Goal: Information Seeking & Learning: Learn about a topic

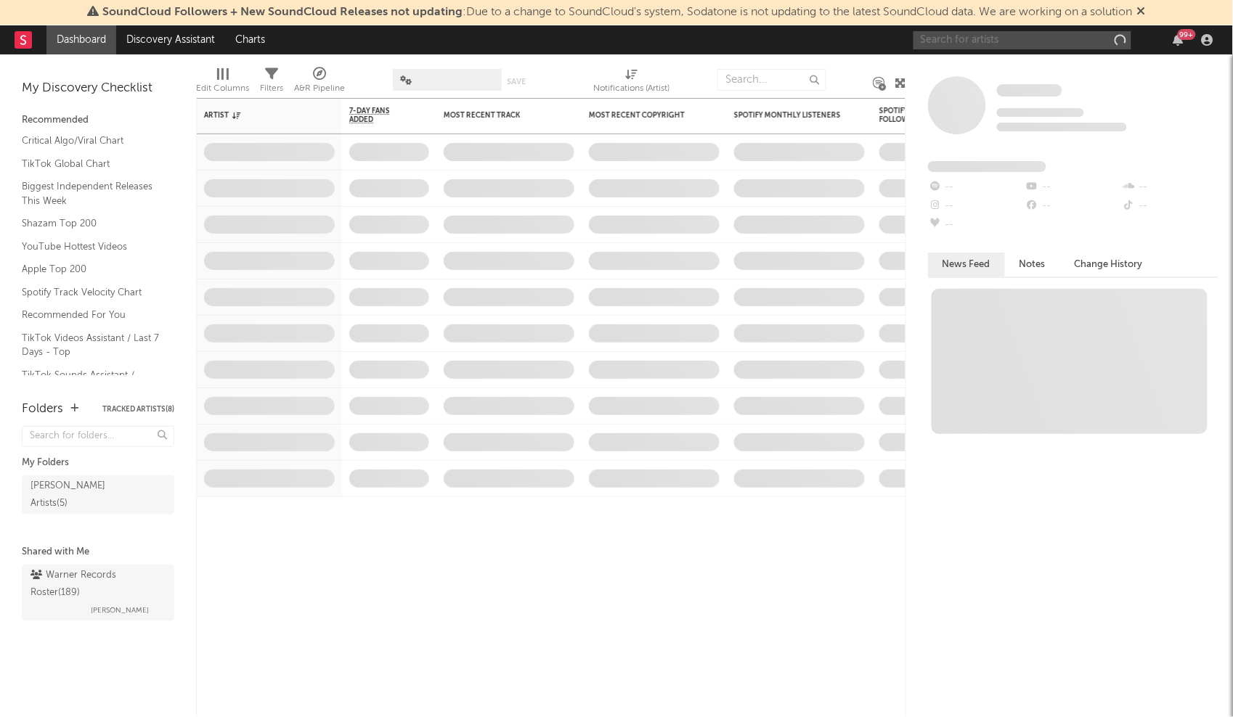
click at [1013, 38] on input "text" at bounding box center [1022, 40] width 218 height 18
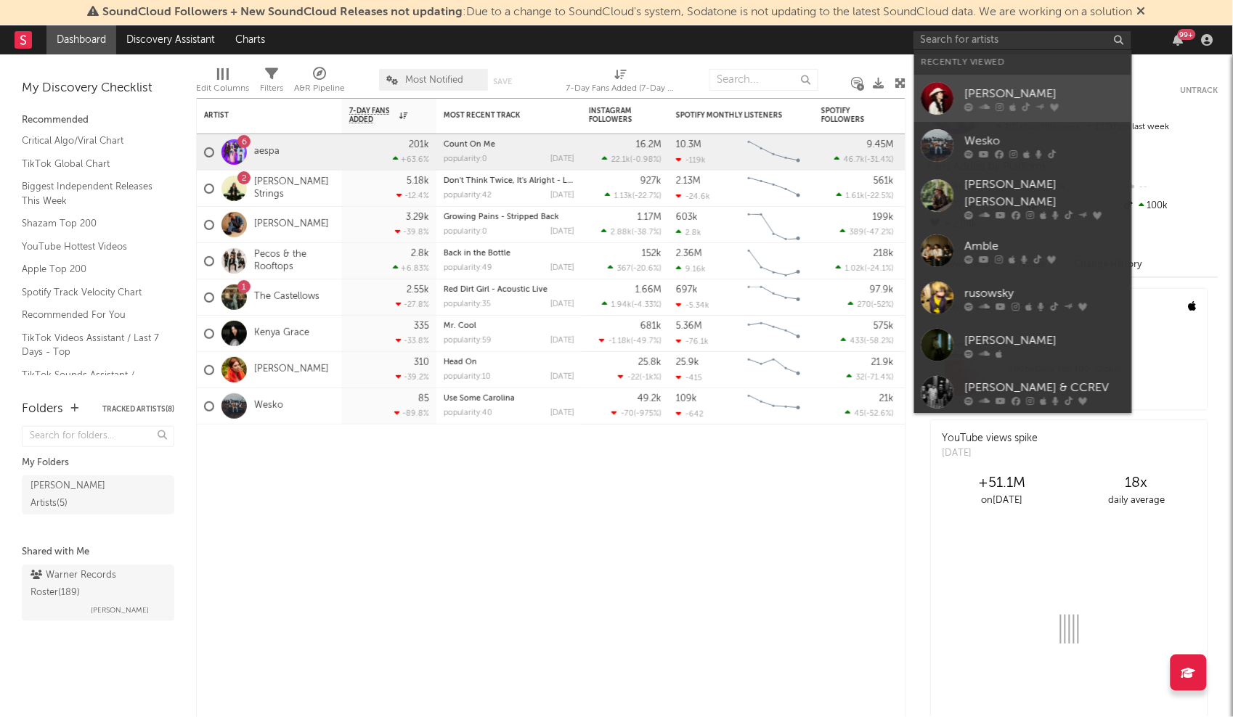
click at [1060, 92] on div "[PERSON_NAME]" at bounding box center [1045, 93] width 160 height 17
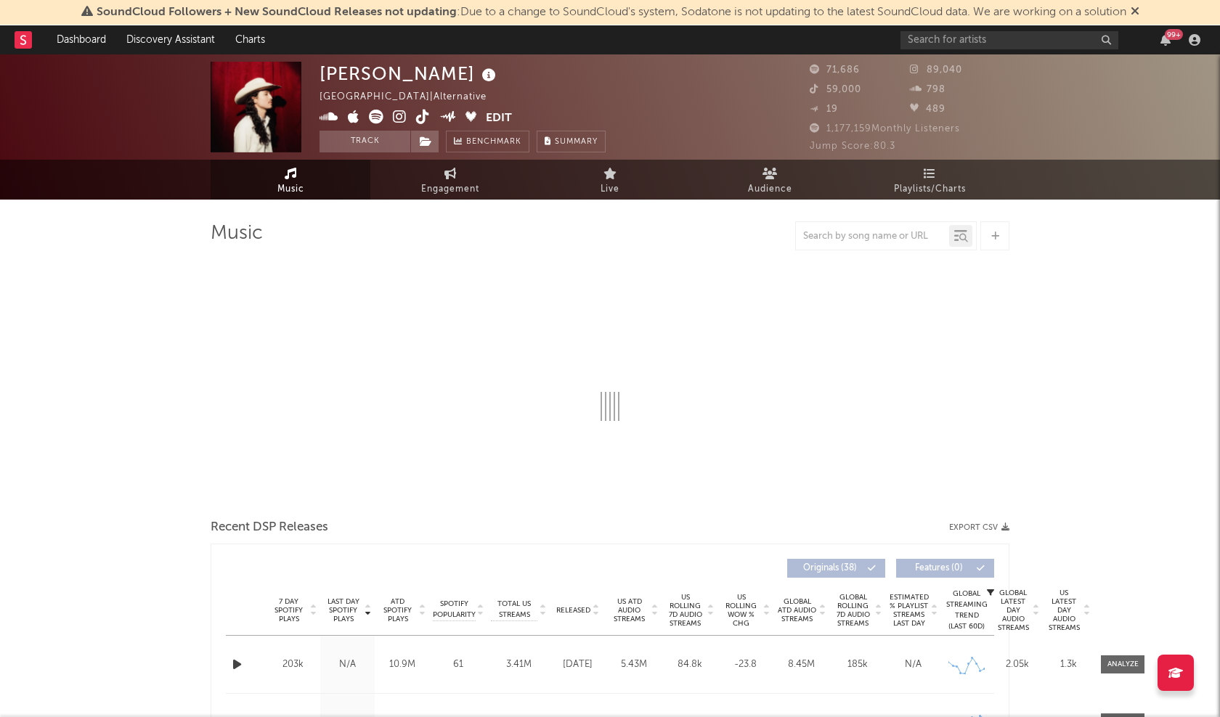
select select "6m"
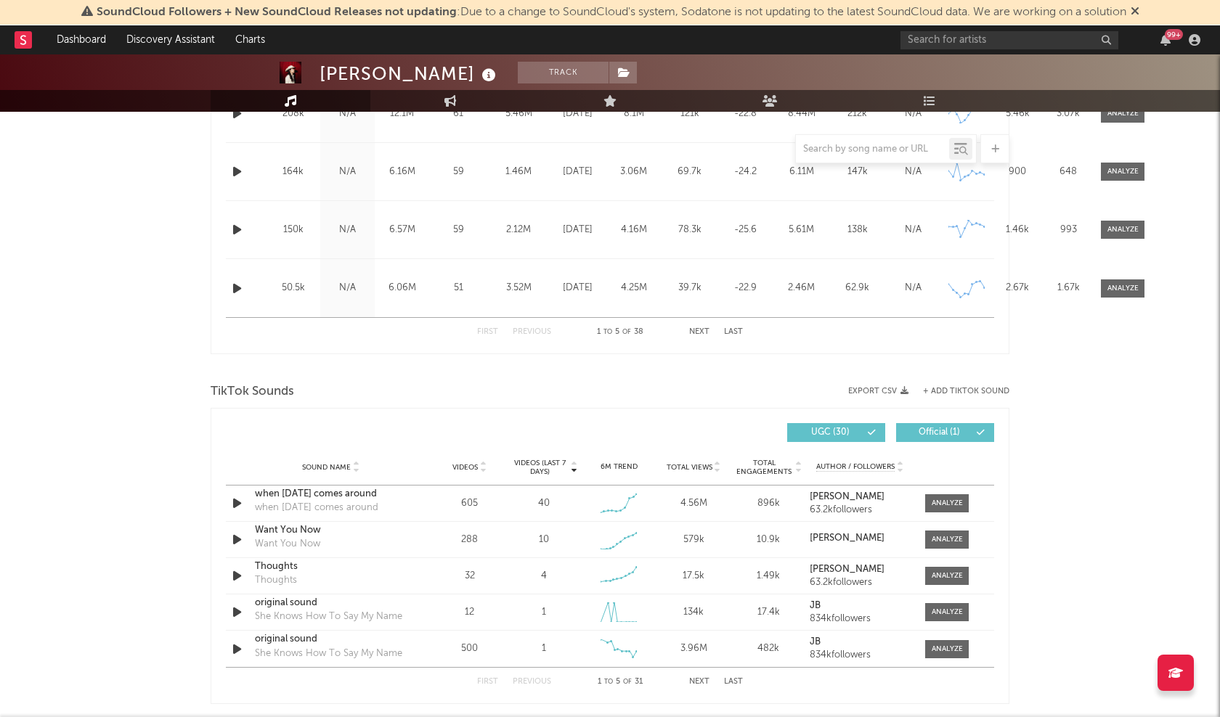
scroll to position [726, 0]
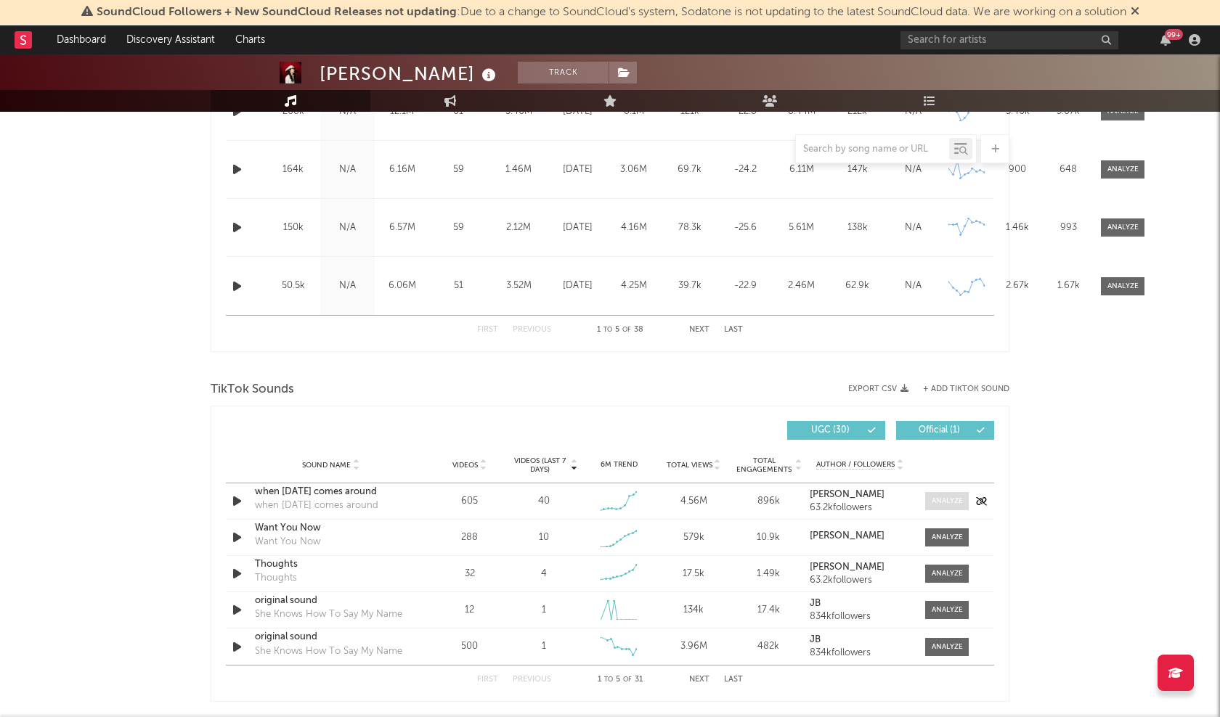
click at [944, 503] on div at bounding box center [946, 501] width 31 height 11
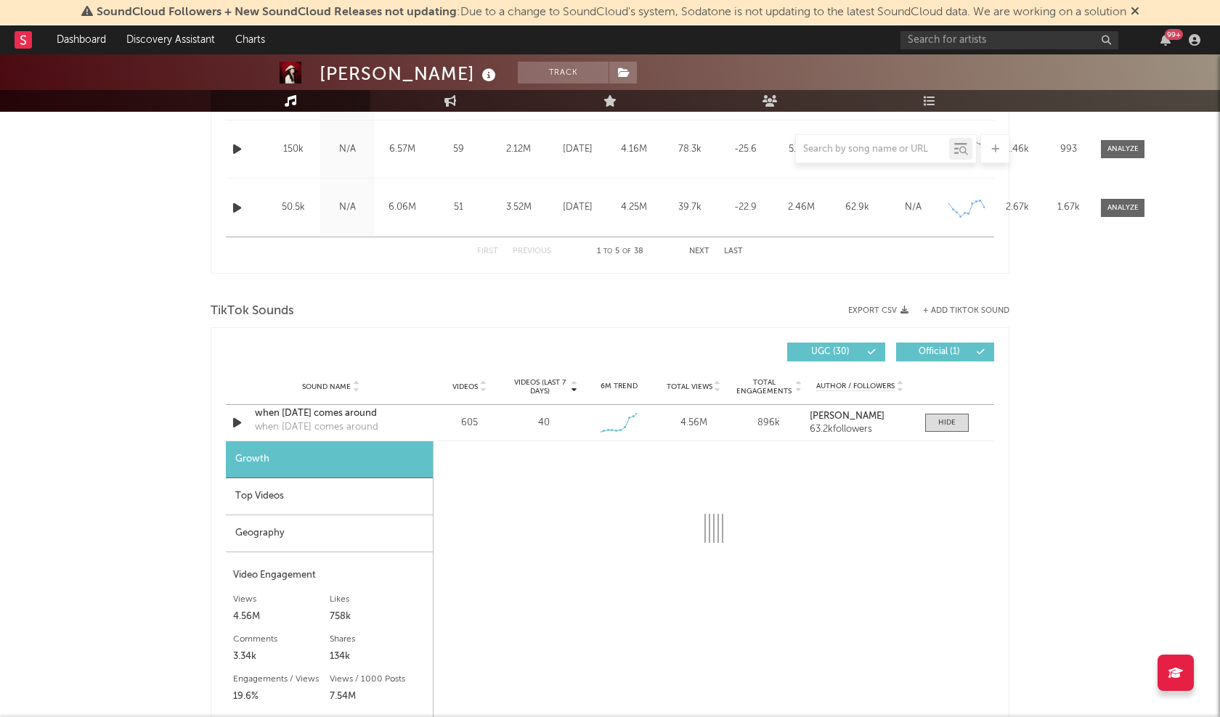
scroll to position [907, 0]
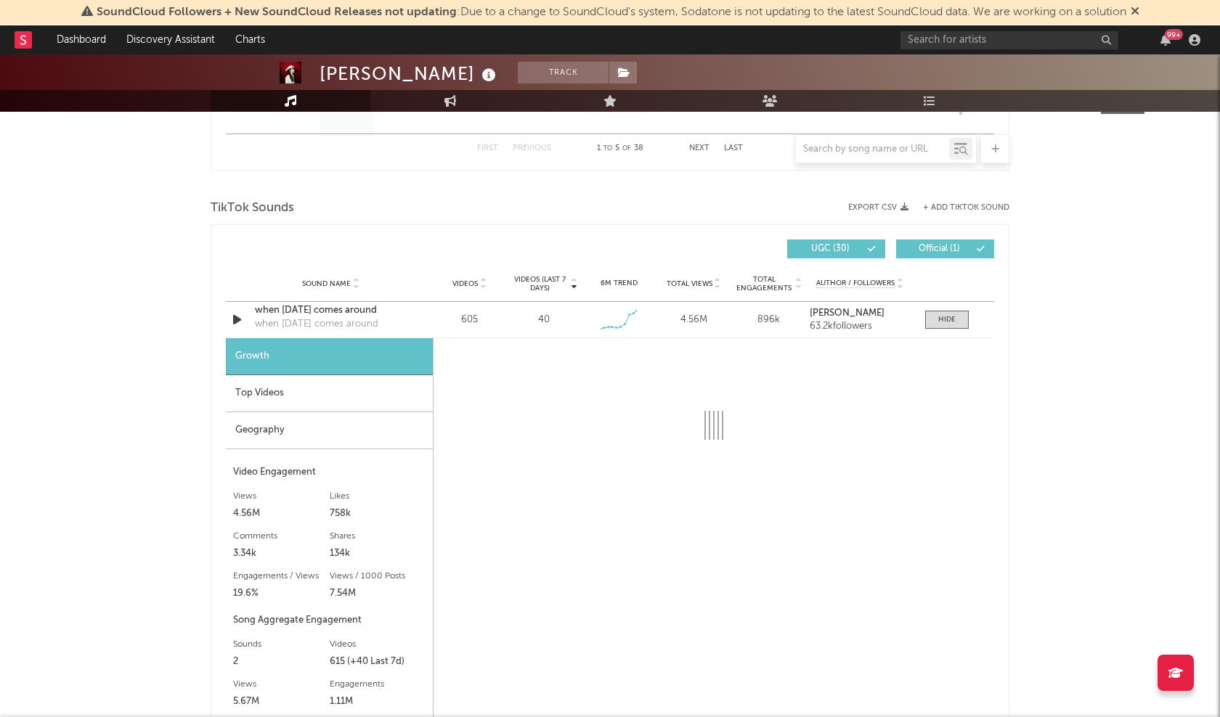
select select "6m"
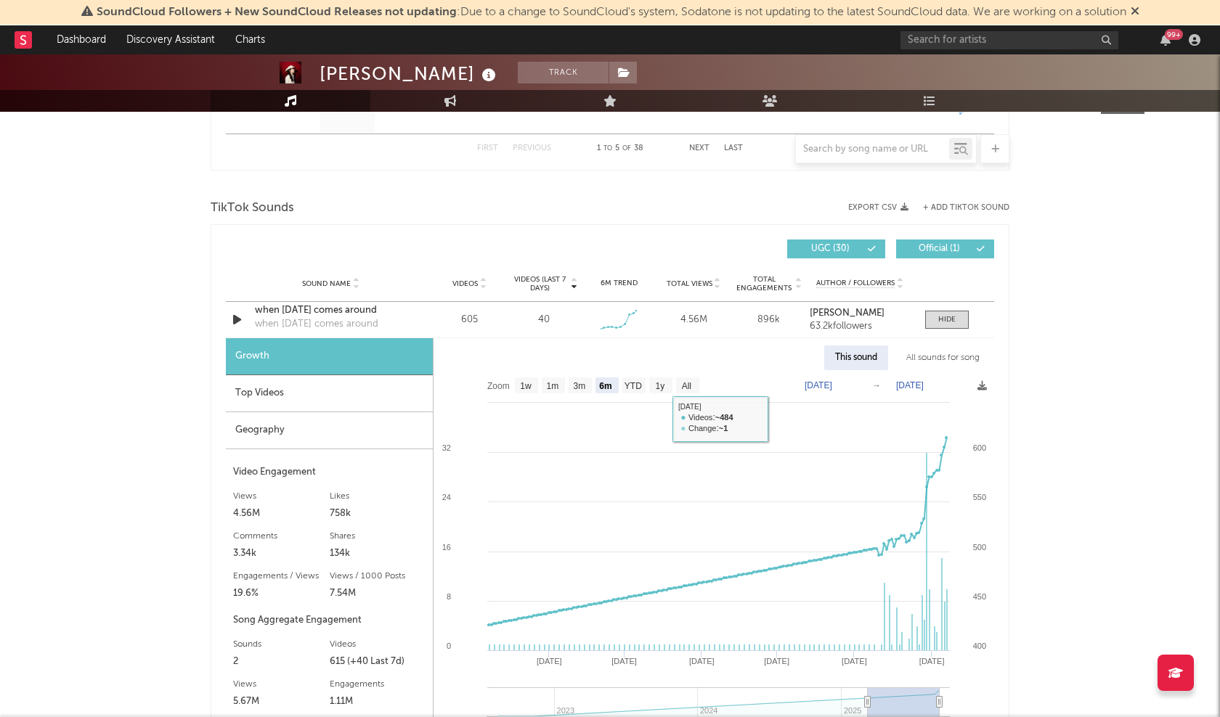
click at [338, 393] on div "Top Videos" at bounding box center [329, 393] width 207 height 37
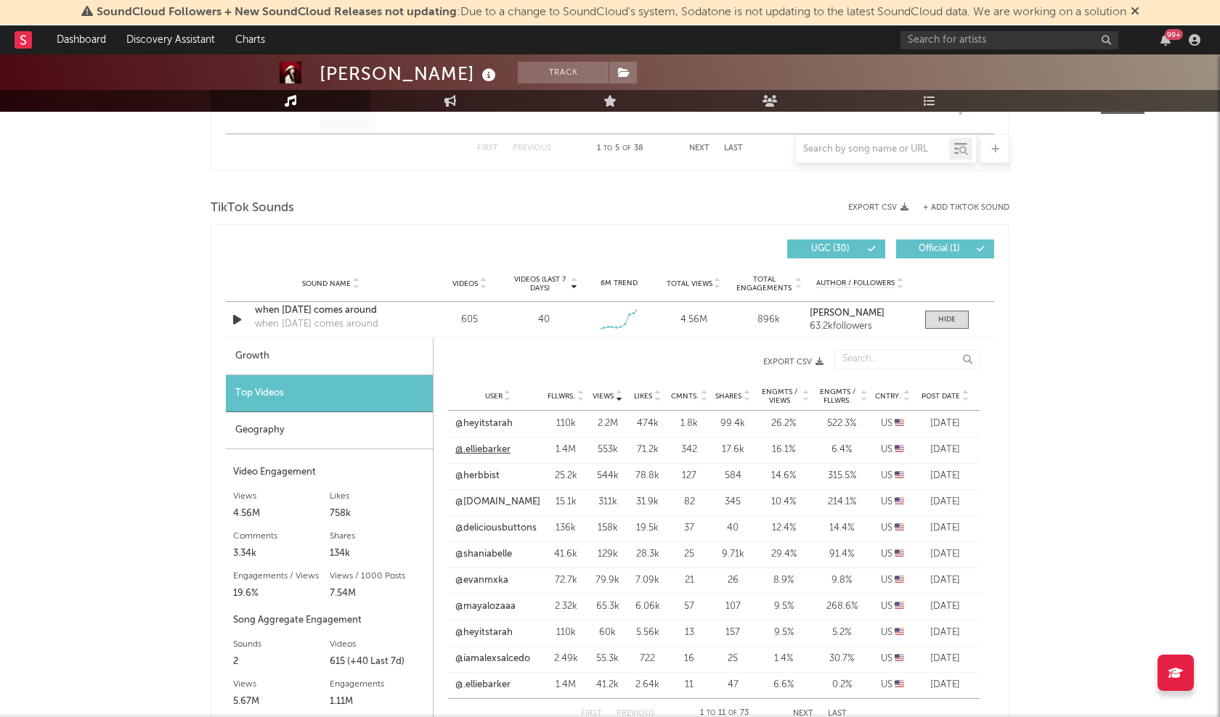
click at [502, 448] on link "@.elliebarker" at bounding box center [482, 450] width 55 height 15
click at [486, 423] on link "@heyitstarah" at bounding box center [483, 424] width 57 height 15
click at [947, 397] on span "Post Date" at bounding box center [940, 396] width 38 height 9
click at [467, 420] on link "@nov1be" at bounding box center [475, 424] width 40 height 15
click at [494, 476] on link "@guapabou" at bounding box center [481, 476] width 53 height 15
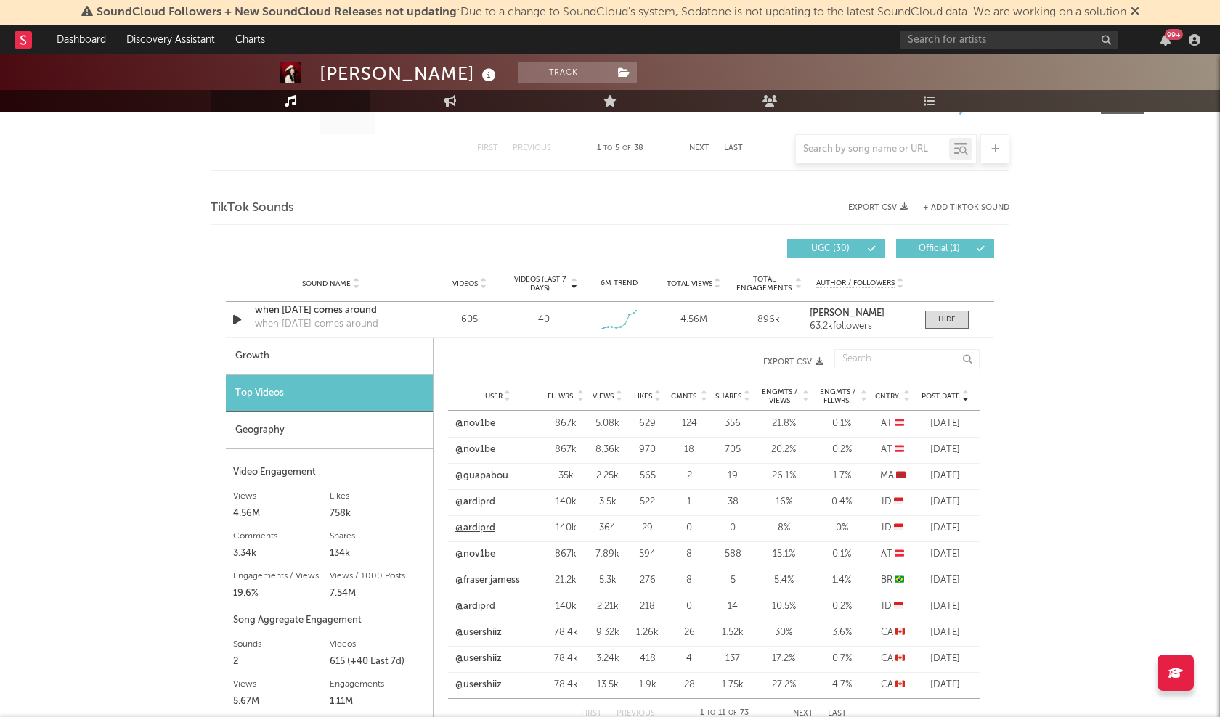
click at [485, 527] on link "@ardiprd" at bounding box center [475, 528] width 40 height 15
click at [473, 505] on link "@ardiprd" at bounding box center [475, 502] width 40 height 15
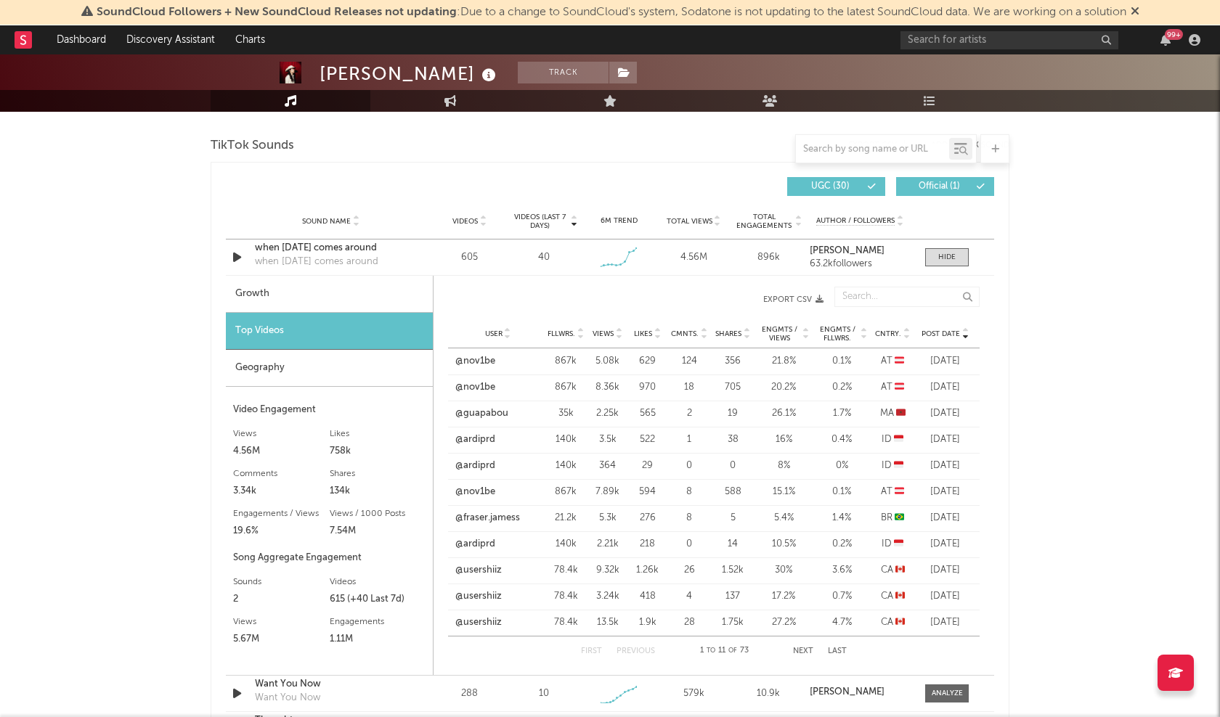
scroll to position [998, 0]
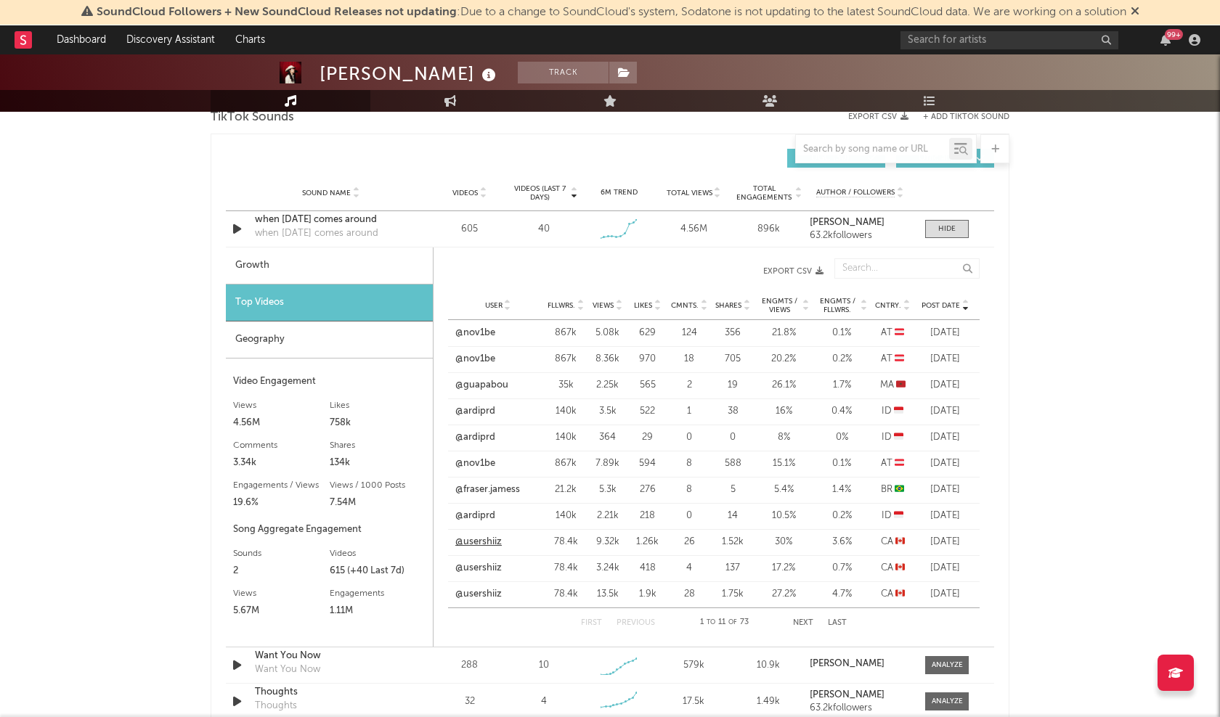
click at [474, 544] on link "@usershiiz" at bounding box center [478, 542] width 46 height 15
click at [803, 627] on button "Next" at bounding box center [803, 623] width 20 height 8
